Goal: Task Accomplishment & Management: Use online tool/utility

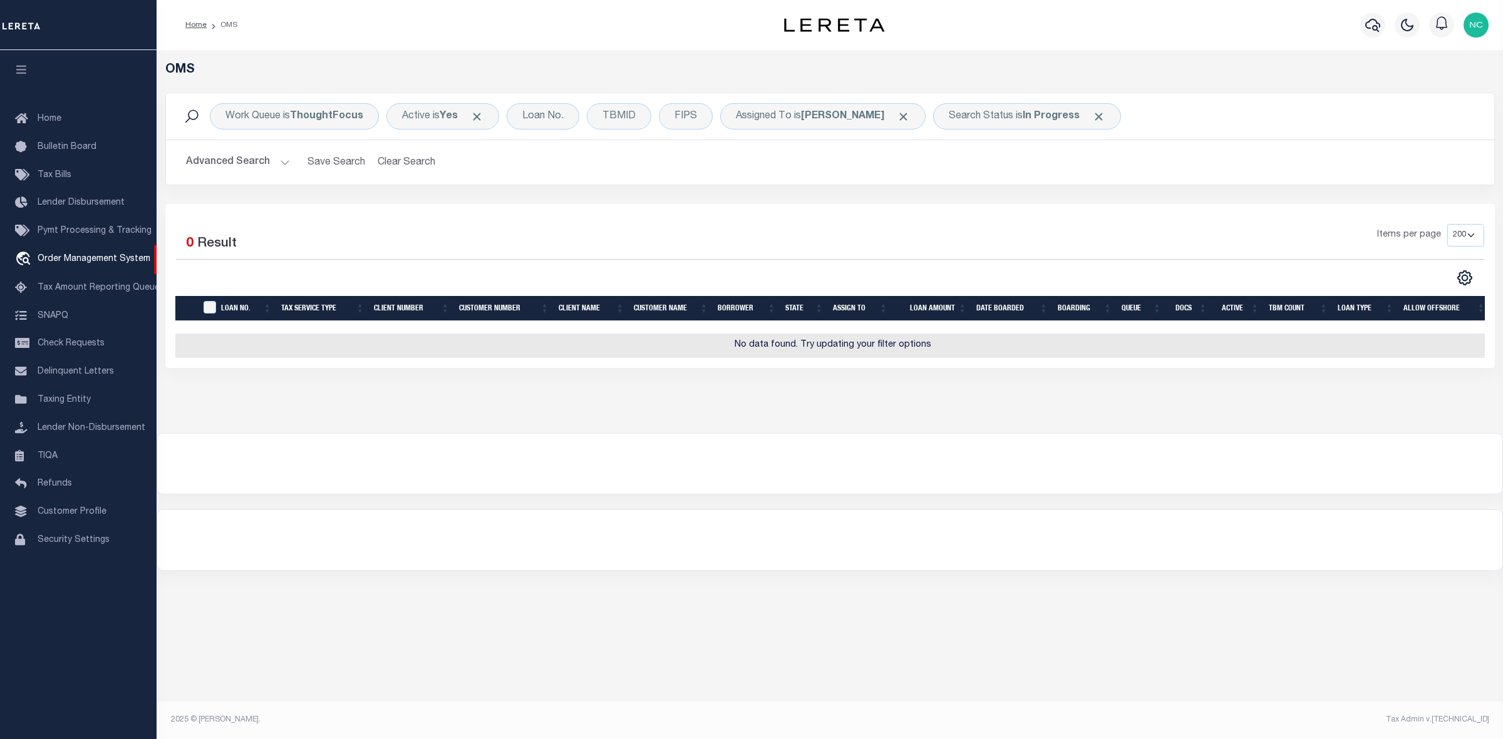
select select "200"
click at [875, 121] on b "[PERSON_NAME]" at bounding box center [842, 116] width 83 height 10
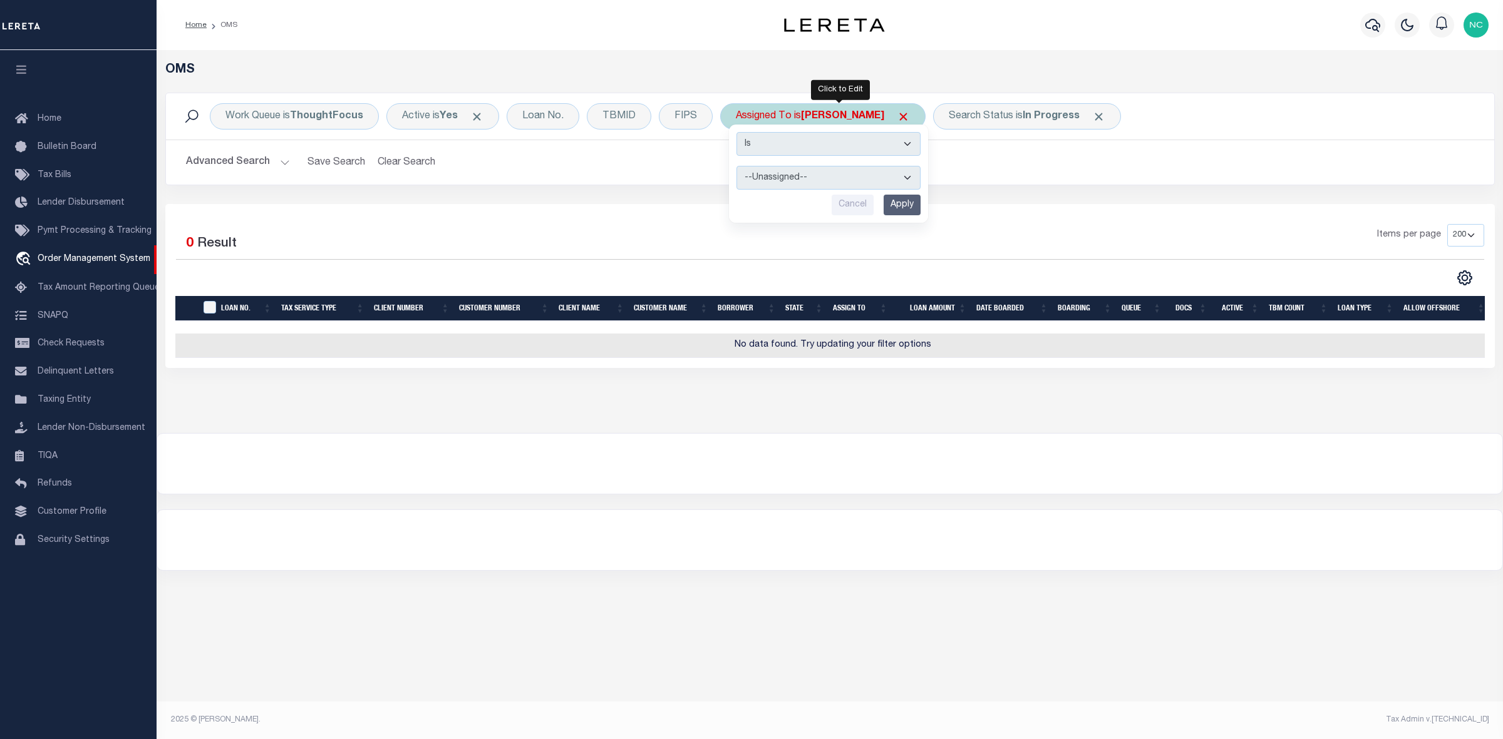
click at [778, 183] on select "--Unassigned-- [PERSON_NAME] [PERSON_NAME] [PERSON_NAME] [PERSON_NAME] [PERSON_…" at bounding box center [828, 178] width 184 height 24
select select "[PERSON_NAME]"
click at [736, 167] on select "--Unassigned-- [PERSON_NAME] [PERSON_NAME] [PERSON_NAME] [PERSON_NAME] [PERSON_…" at bounding box center [828, 178] width 184 height 24
click at [898, 197] on input "Apply" at bounding box center [901, 205] width 37 height 21
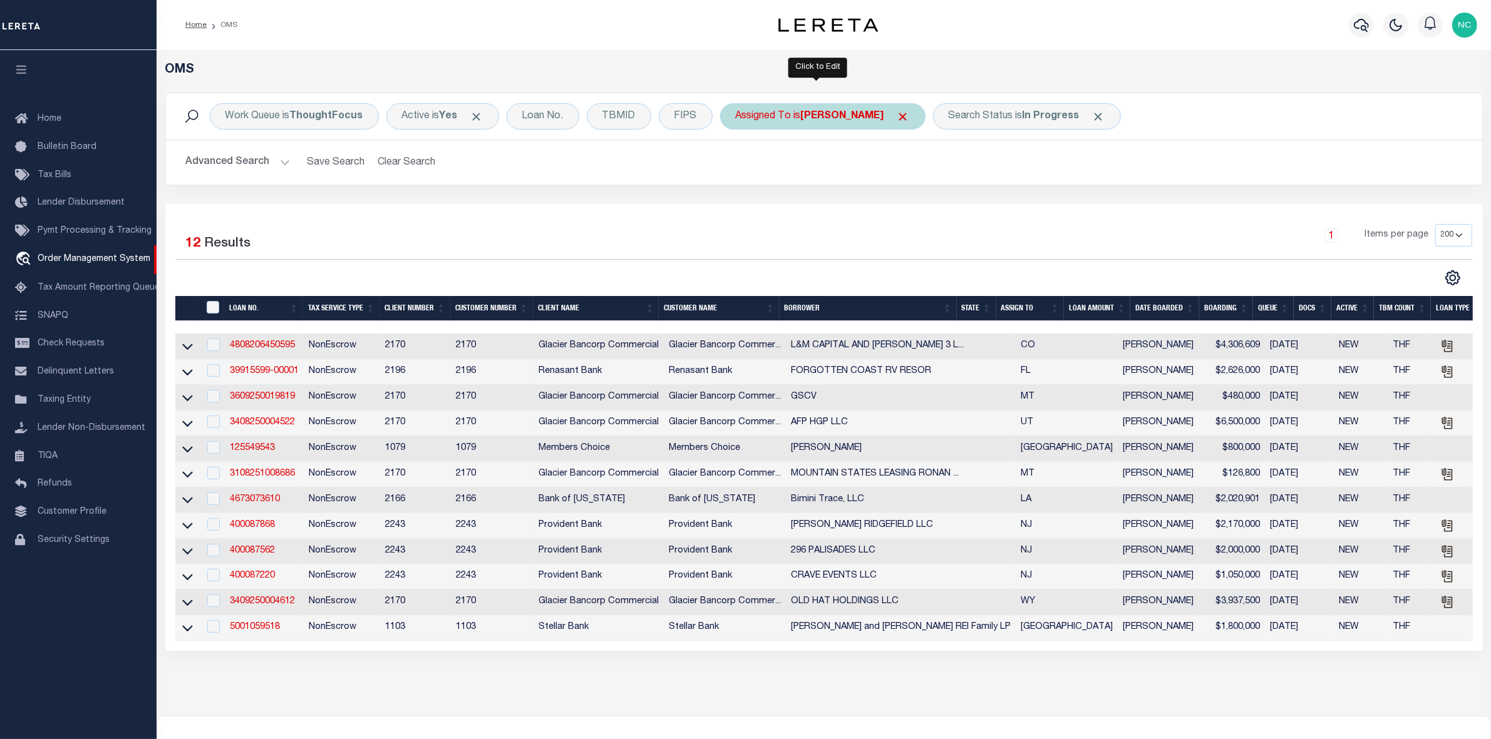
click at [841, 118] on b "[PERSON_NAME]" at bounding box center [842, 116] width 83 height 10
click at [825, 175] on select "--Unassigned-- [PERSON_NAME] [PERSON_NAME] [PERSON_NAME] [PERSON_NAME] [PERSON_…" at bounding box center [828, 178] width 184 height 24
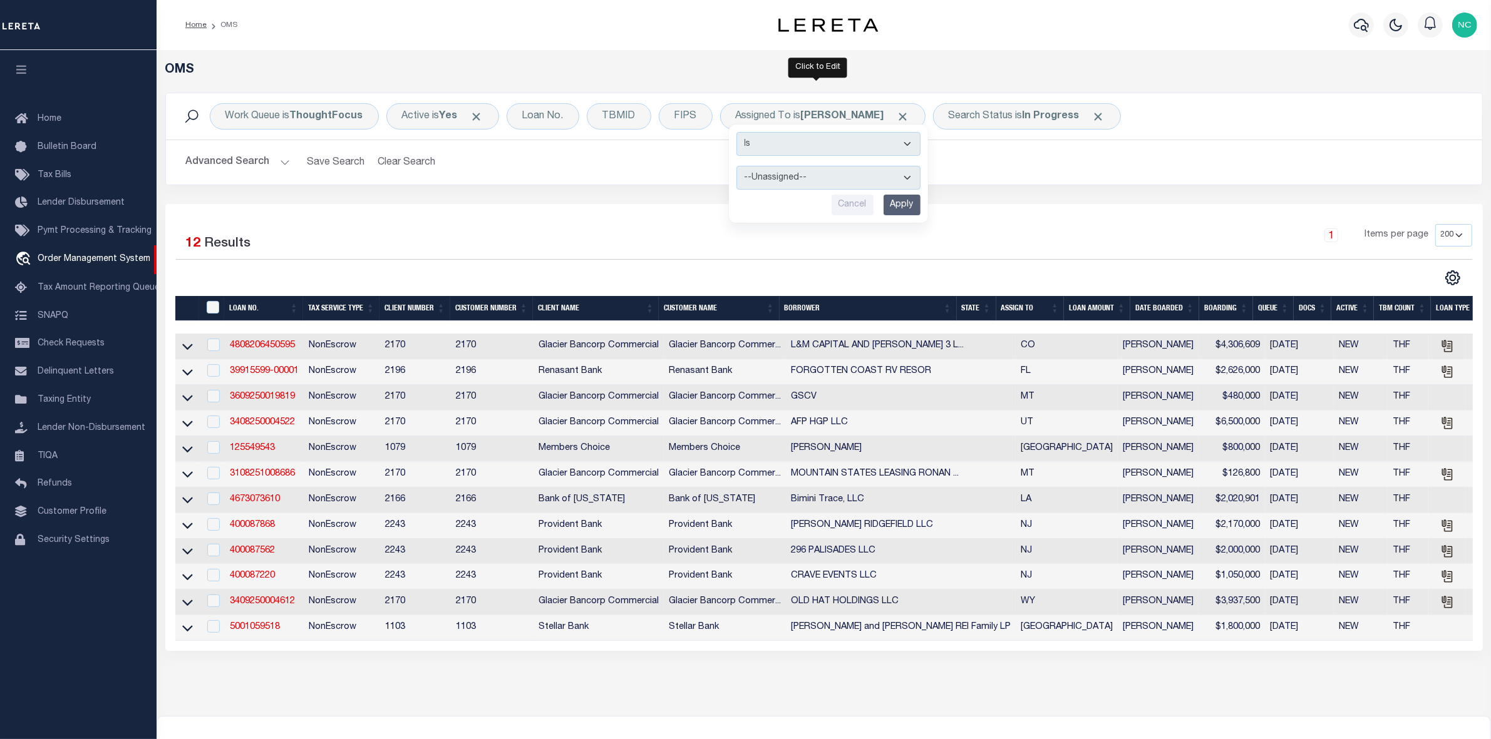
select select "[PERSON_NAME]"
click at [736, 167] on select "--Unassigned-- [PERSON_NAME] [PERSON_NAME] [PERSON_NAME] [PERSON_NAME] [PERSON_…" at bounding box center [828, 178] width 184 height 24
click at [910, 207] on input "Apply" at bounding box center [901, 205] width 37 height 21
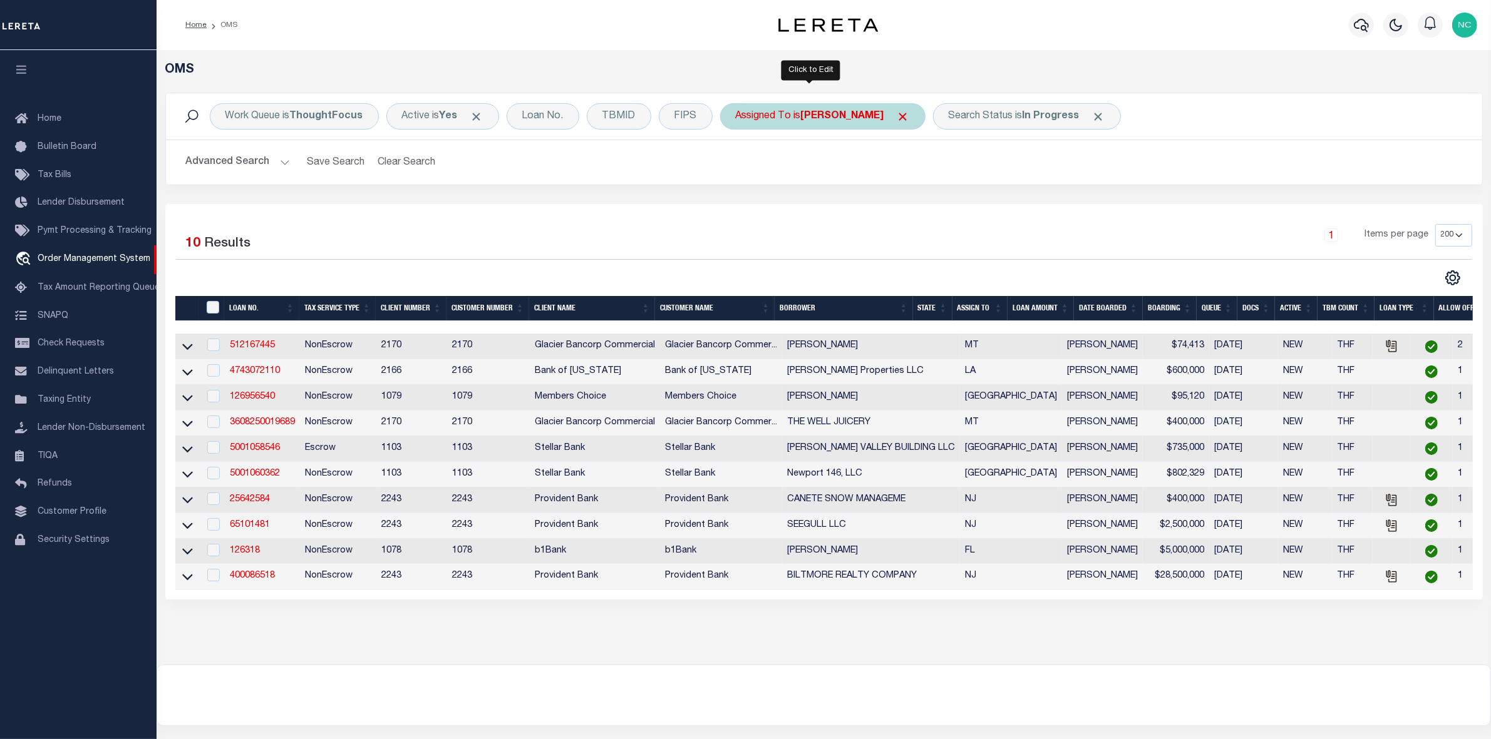
click at [846, 120] on b "[PERSON_NAME]" at bounding box center [842, 116] width 83 height 10
click at [843, 178] on select "--Unassigned-- [PERSON_NAME] [PERSON_NAME] [PERSON_NAME] [PERSON_NAME] [PERSON_…" at bounding box center [828, 178] width 184 height 24
select select "[PERSON_NAME]"
click at [736, 167] on select "--Unassigned-- [PERSON_NAME] [PERSON_NAME] [PERSON_NAME] [PERSON_NAME] [PERSON_…" at bounding box center [828, 178] width 184 height 24
click at [907, 211] on input "Apply" at bounding box center [901, 205] width 37 height 21
